Goal: Navigation & Orientation: Find specific page/section

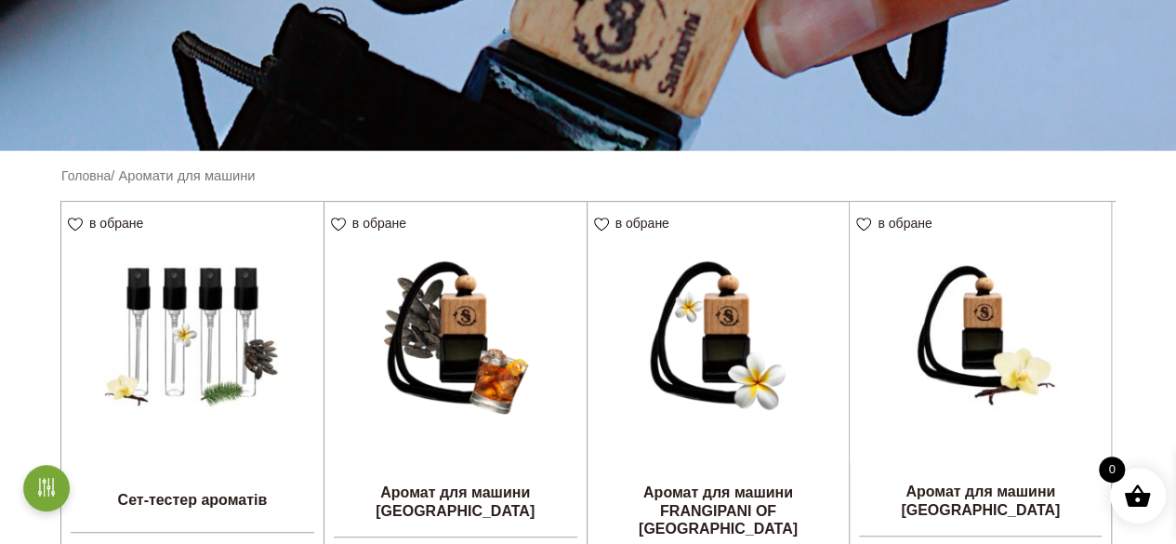
scroll to position [279, 0]
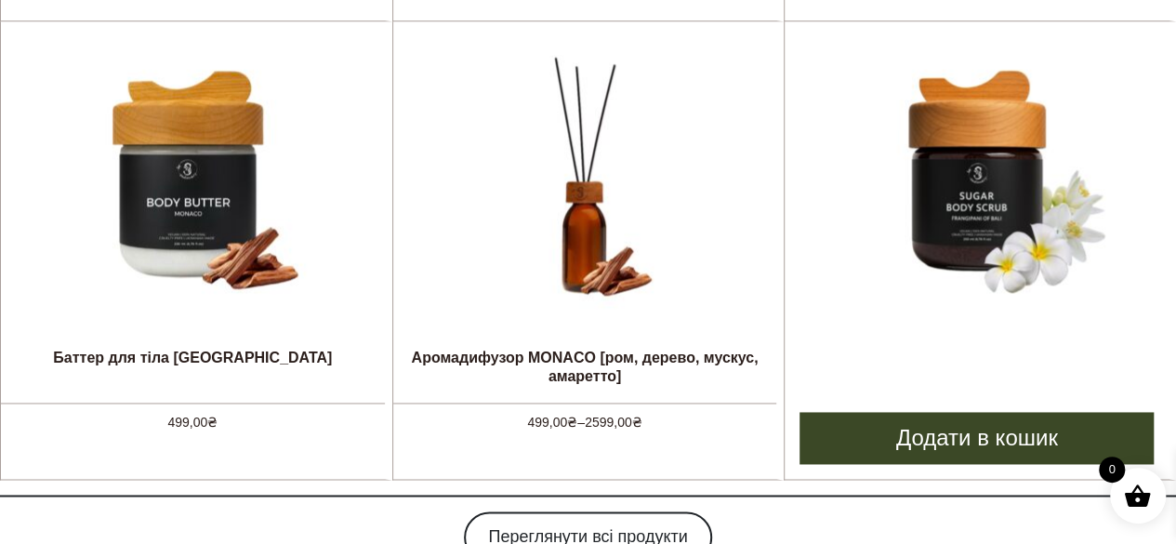
scroll to position [1387, 0]
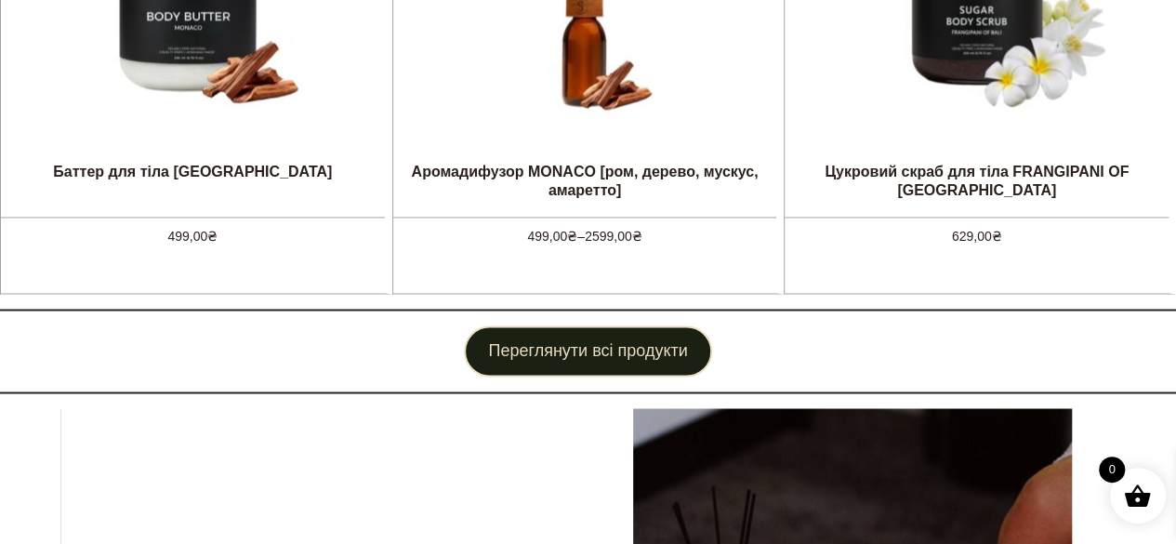
click at [600, 362] on link "Переглянути всі продукти" at bounding box center [587, 350] width 247 height 51
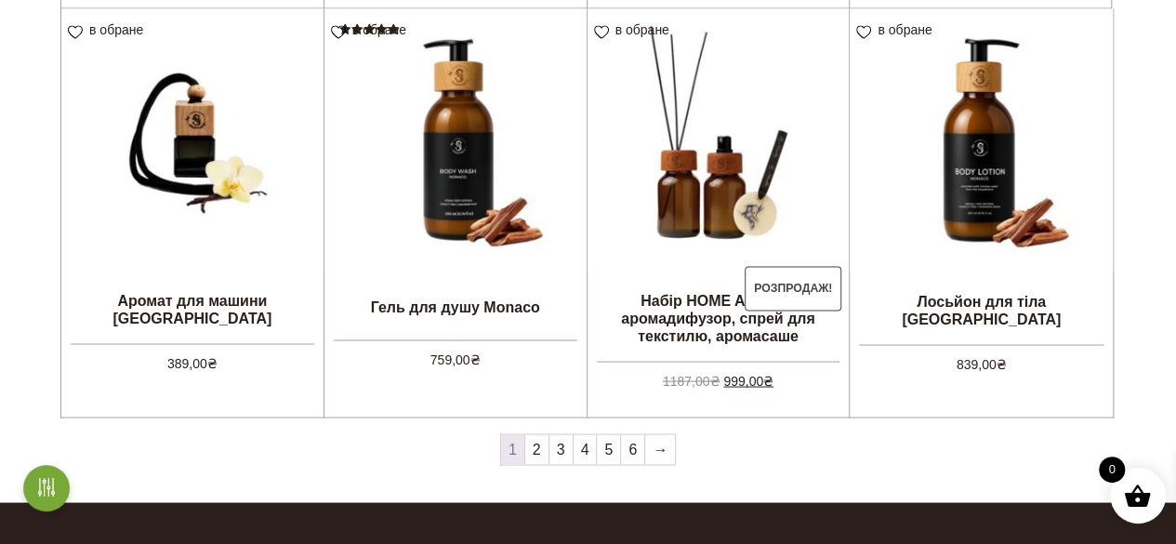
scroll to position [1674, 0]
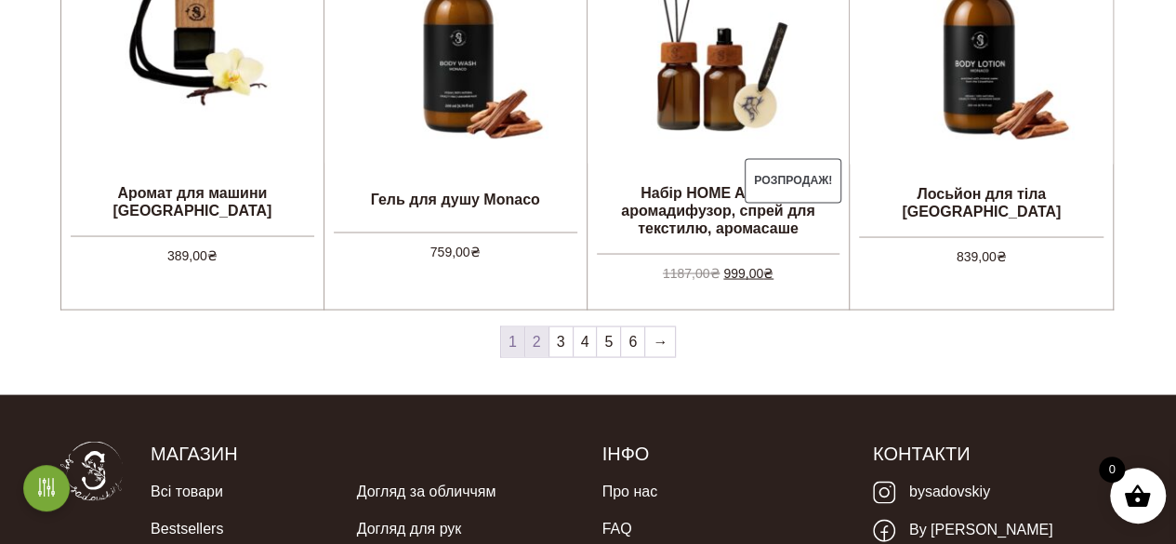
click at [534, 338] on link "2" at bounding box center [536, 341] width 23 height 30
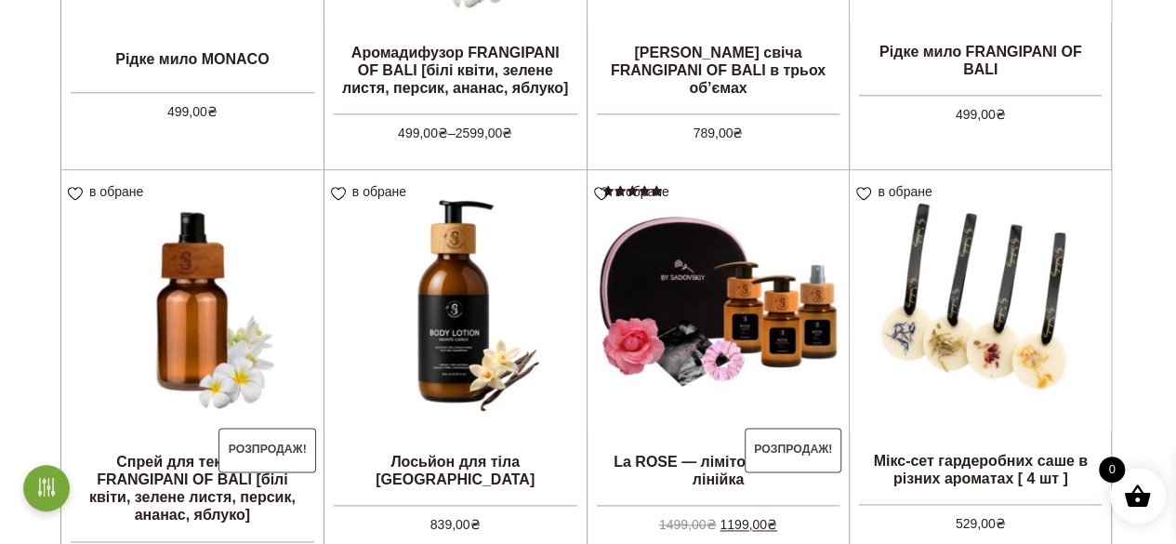
scroll to position [1023, 0]
